Goal: Information Seeking & Learning: Learn about a topic

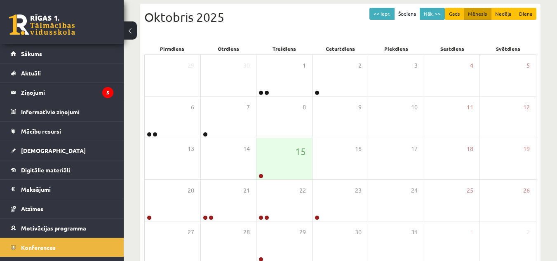
scroll to position [127, 0]
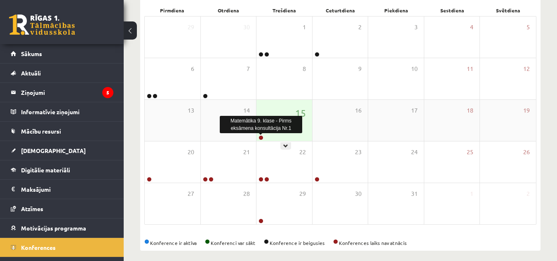
click at [261, 138] on link at bounding box center [261, 137] width 5 height 5
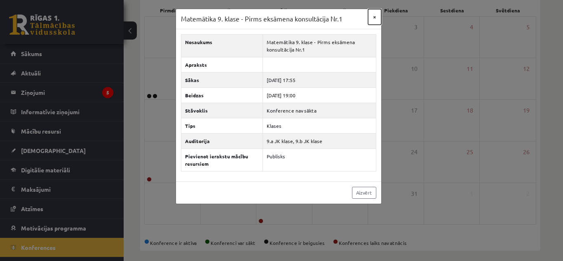
click at [378, 19] on button "×" at bounding box center [374, 17] width 13 height 16
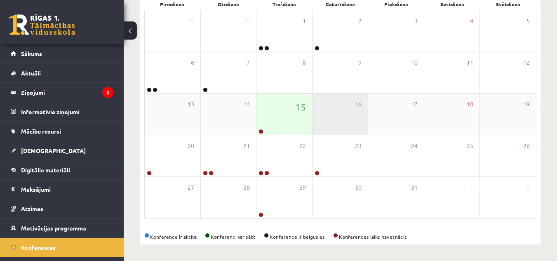
scroll to position [133, 0]
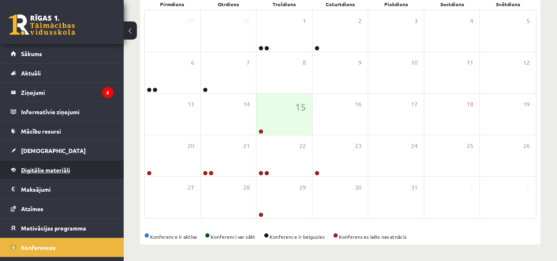
click at [43, 165] on link "Digitālie materiāli" at bounding box center [62, 169] width 103 height 19
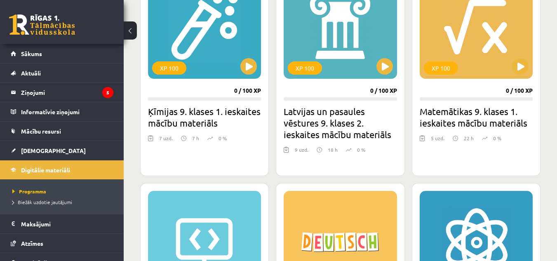
scroll to position [994, 0]
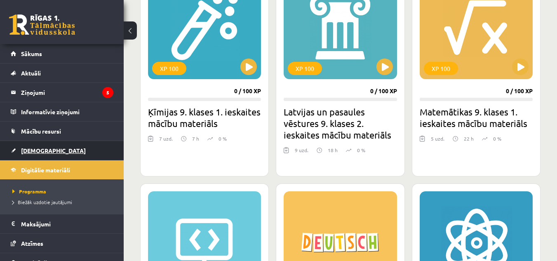
click at [40, 146] on link "[DEMOGRAPHIC_DATA]" at bounding box center [62, 150] width 103 height 19
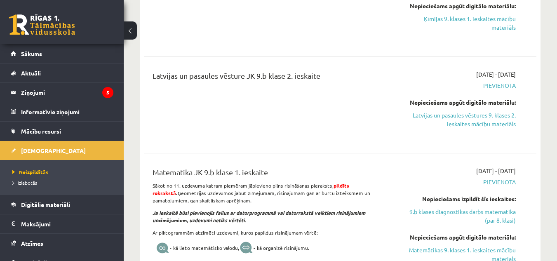
scroll to position [357, 0]
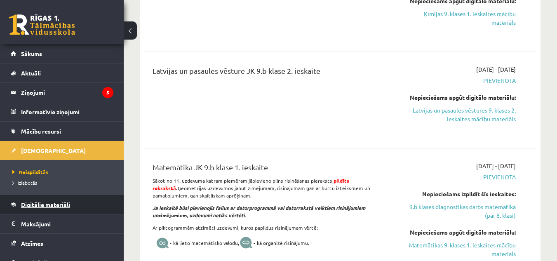
click at [87, 206] on link "Digitālie materiāli" at bounding box center [62, 204] width 103 height 19
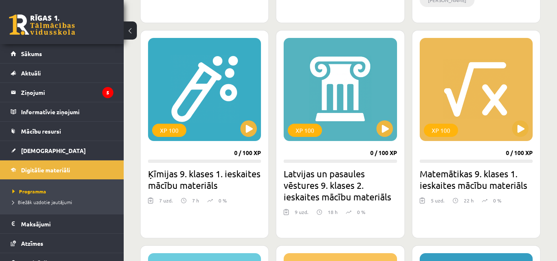
scroll to position [932, 0]
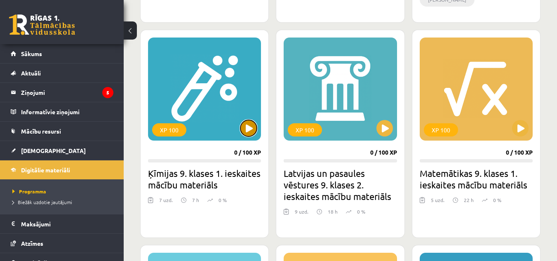
click at [246, 125] on button at bounding box center [248, 128] width 16 height 16
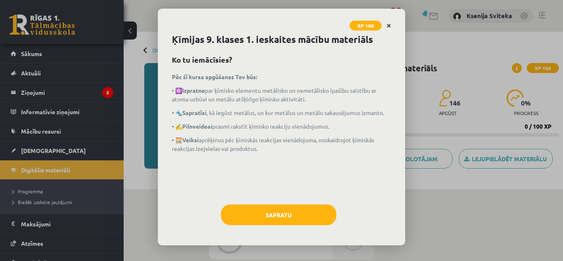
click at [389, 25] on icon "Close" at bounding box center [389, 26] width 5 height 6
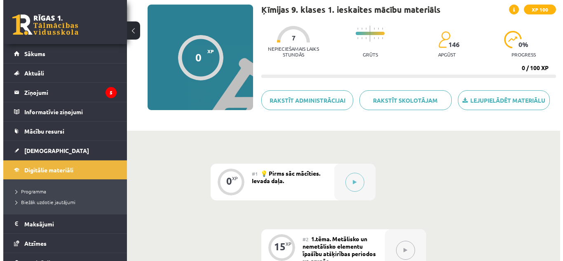
scroll to position [53, 0]
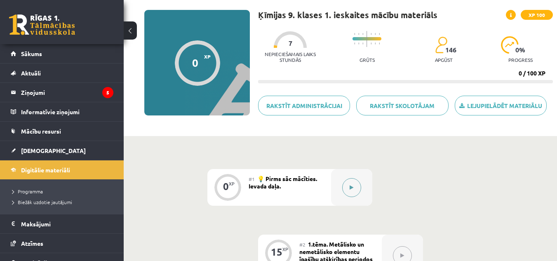
click at [353, 186] on icon at bounding box center [352, 187] width 4 height 5
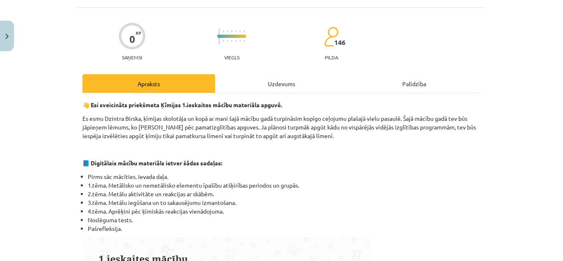
scroll to position [31, 0]
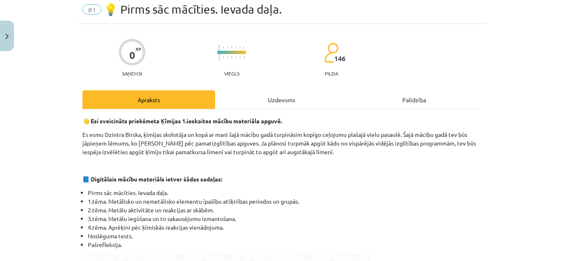
click at [274, 103] on div "Uzdevums" at bounding box center [281, 99] width 133 height 19
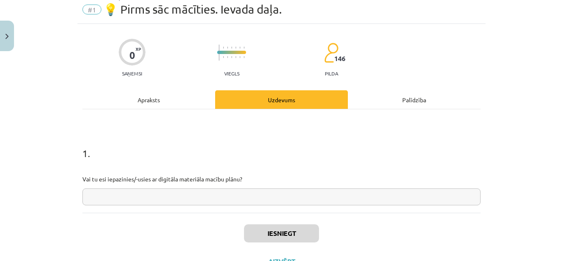
scroll to position [21, 0]
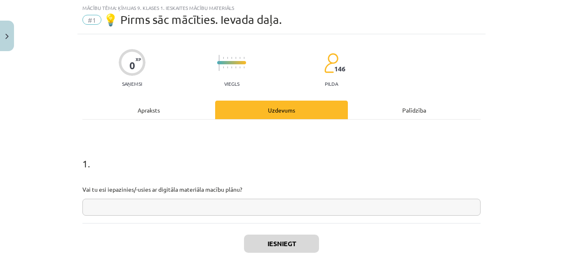
click at [252, 203] on input "text" at bounding box center [281, 207] width 398 height 17
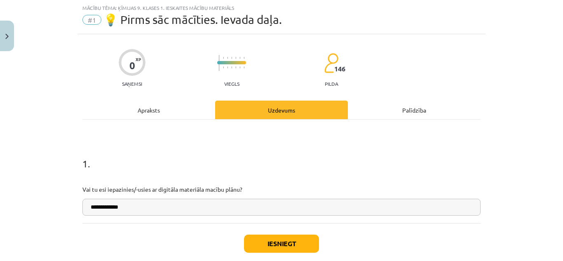
type input "**********"
click at [300, 243] on button "Iesniegt" at bounding box center [281, 244] width 75 height 18
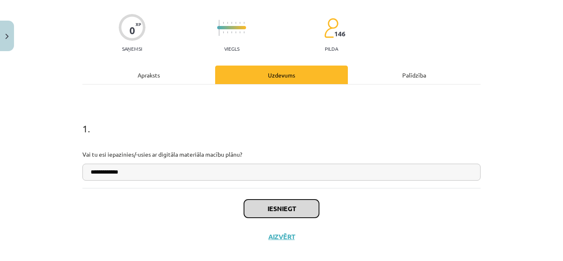
scroll to position [66, 0]
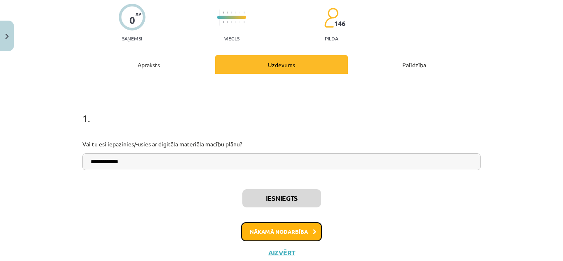
click at [304, 233] on button "Nākamā nodarbība" at bounding box center [281, 231] width 81 height 19
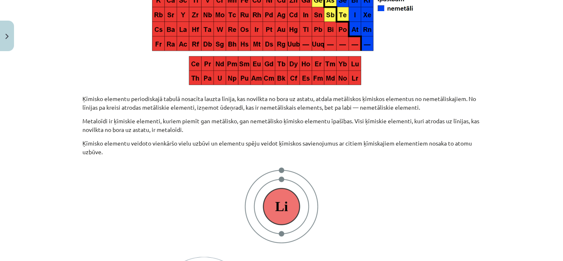
scroll to position [491, 0]
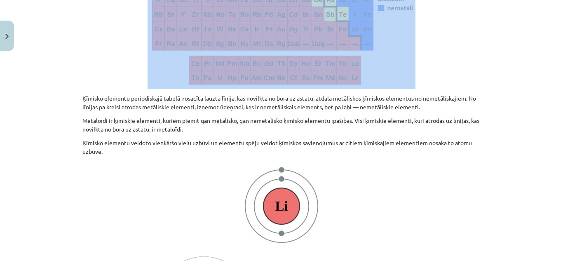
drag, startPoint x: 71, startPoint y: 87, endPoint x: 77, endPoint y: 96, distance: 11.0
click at [77, 96] on div "Mācību tēma: Ķīmijas 9. klases 1. ieskaites mācību materiāls #2 1.tēma. Metālis…" at bounding box center [281, 130] width 563 height 261
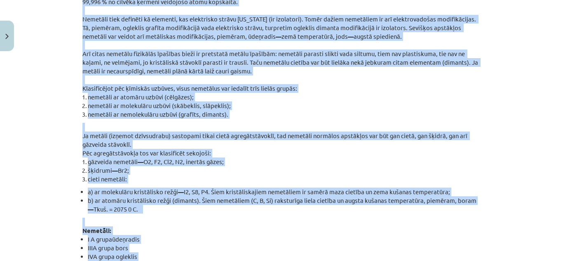
scroll to position [1319, 0]
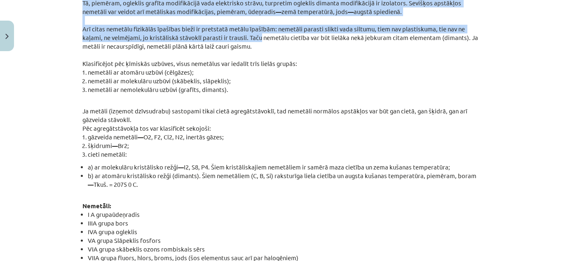
drag, startPoint x: 77, startPoint y: 96, endPoint x: 235, endPoint y: 21, distance: 174.7
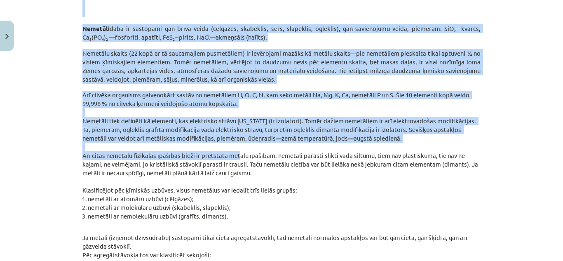
scroll to position [1192, 0]
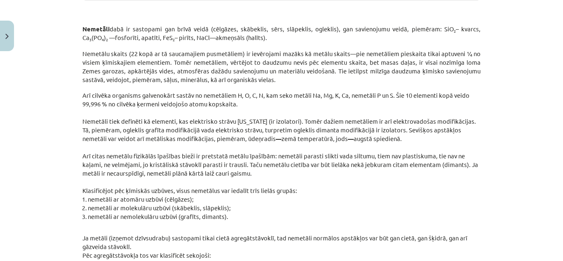
click at [227, 164] on p "Arī citas nemetālu fizikālās īpašības bieži ir pretstatā metālu īpašībām: nemet…" at bounding box center [281, 165] width 398 height 26
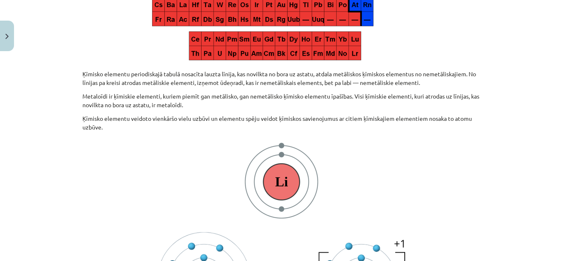
scroll to position [508, 0]
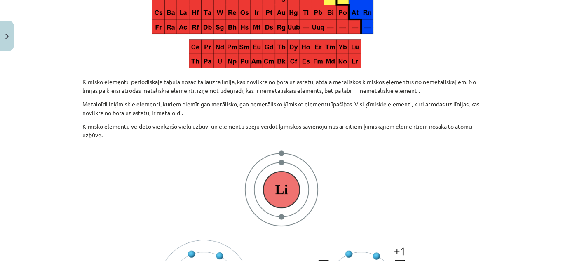
drag, startPoint x: 227, startPoint y: 164, endPoint x: 68, endPoint y: 78, distance: 180.9
click at [68, 78] on div "Mācību tēma: Ķīmijas 9. klases 1. ieskaites mācību materiāls #2 1.tēma. Metālis…" at bounding box center [281, 130] width 563 height 261
copy div "Ķīmisko elementu periodiskajā tabulā nosacīta lauzta līnija, kas novilkta no bo…"
click at [111, 21] on p at bounding box center [281, 0] width 398 height 146
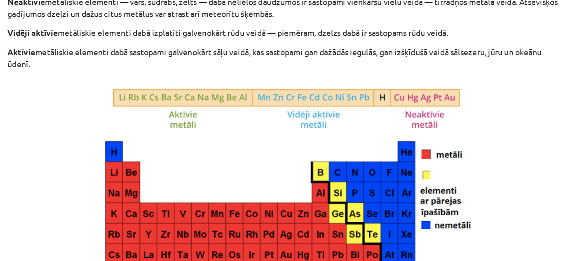
scroll to position [255, 0]
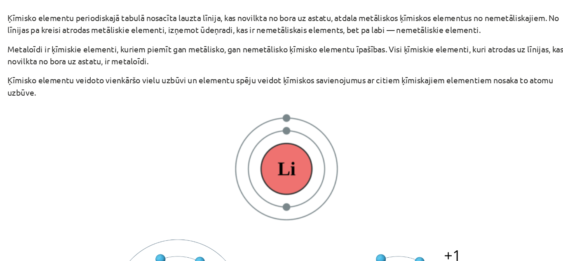
scroll to position [503, 0]
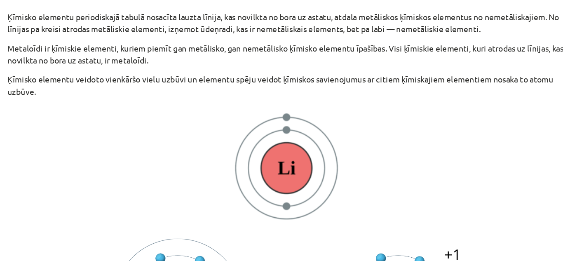
click at [344, 173] on p at bounding box center [281, 194] width 398 height 91
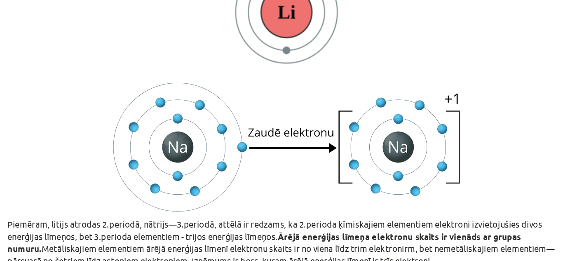
scroll to position [614, 0]
